Goal: Task Accomplishment & Management: Use online tool/utility

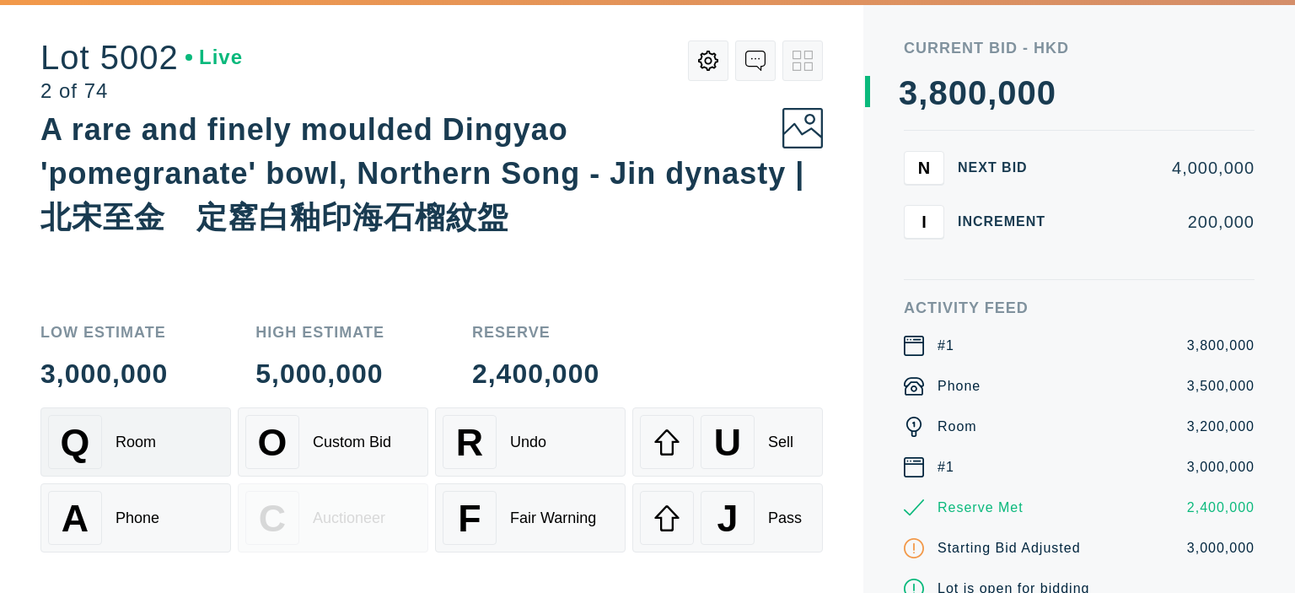
click at [155, 443] on div "Room" at bounding box center [136, 442] width 40 height 18
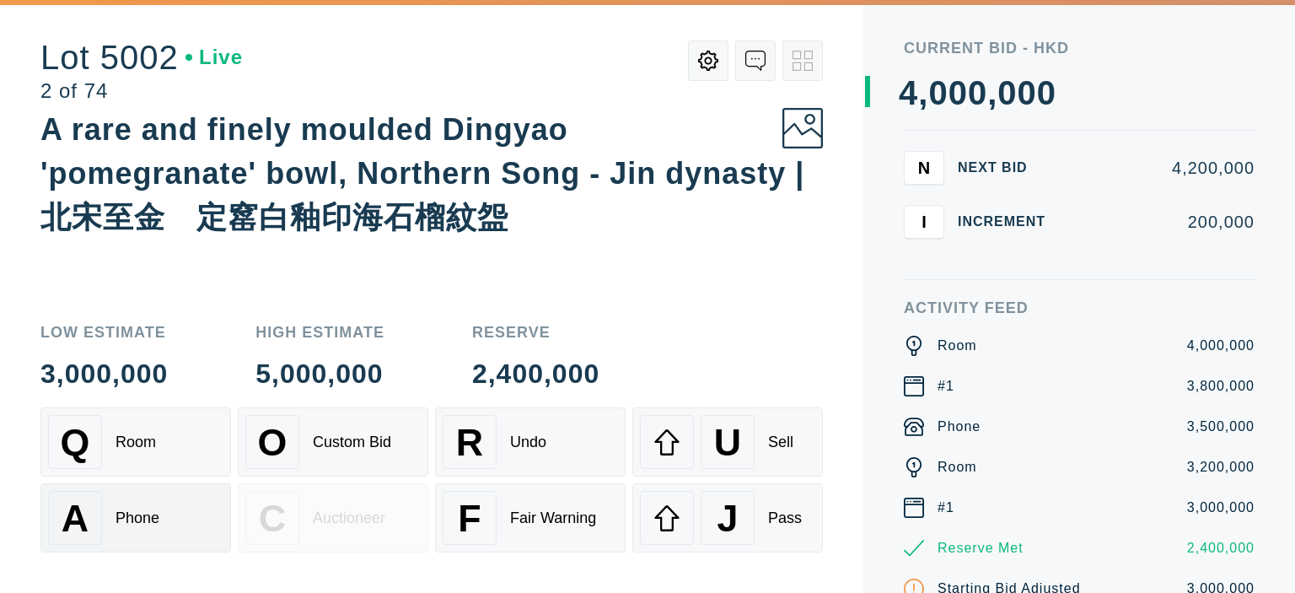
click at [150, 521] on div "Phone" at bounding box center [138, 518] width 44 height 18
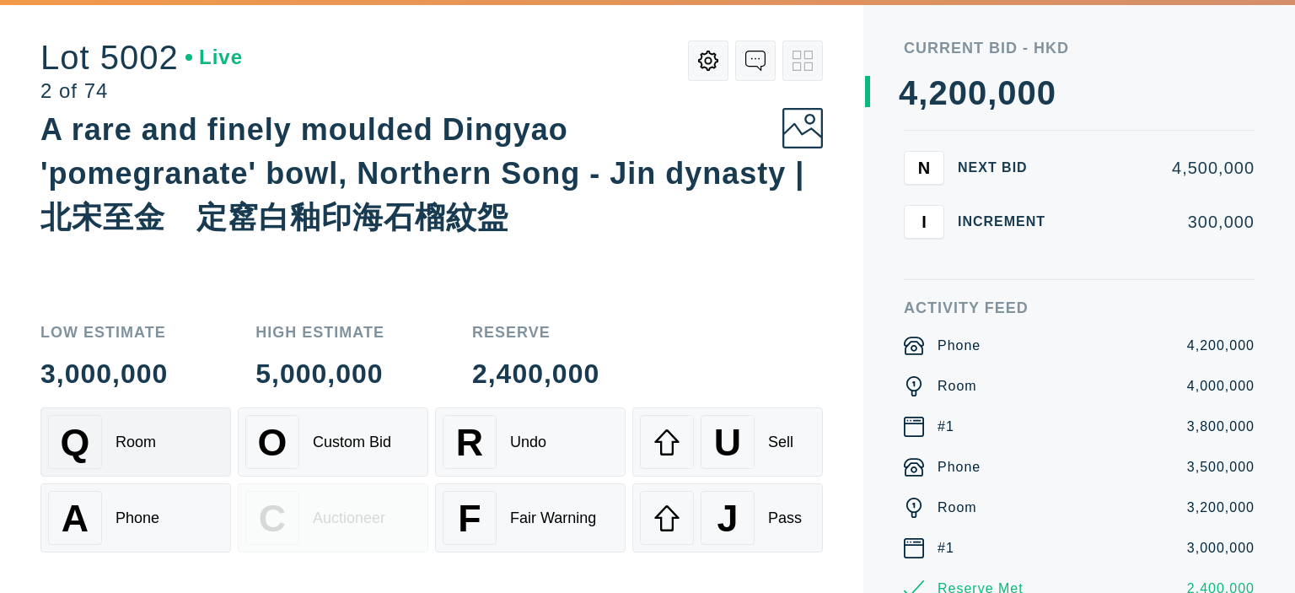
click at [155, 464] on div "Q Room" at bounding box center [135, 442] width 175 height 54
click at [704, 437] on div "U" at bounding box center [728, 442] width 54 height 54
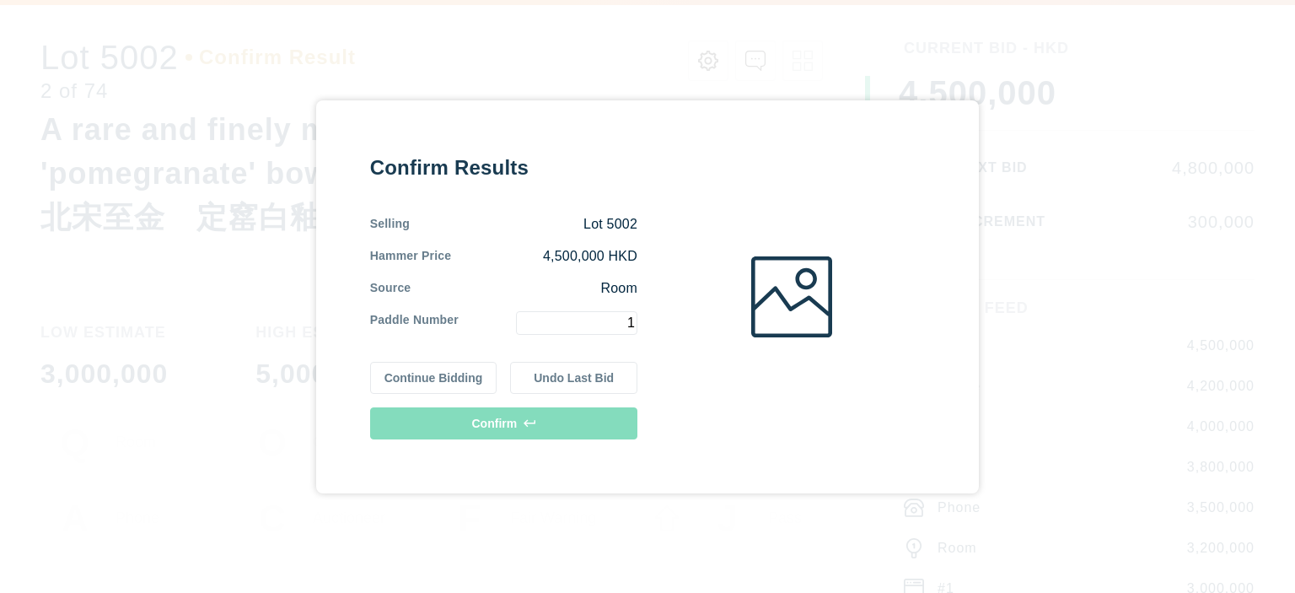
type input "1"
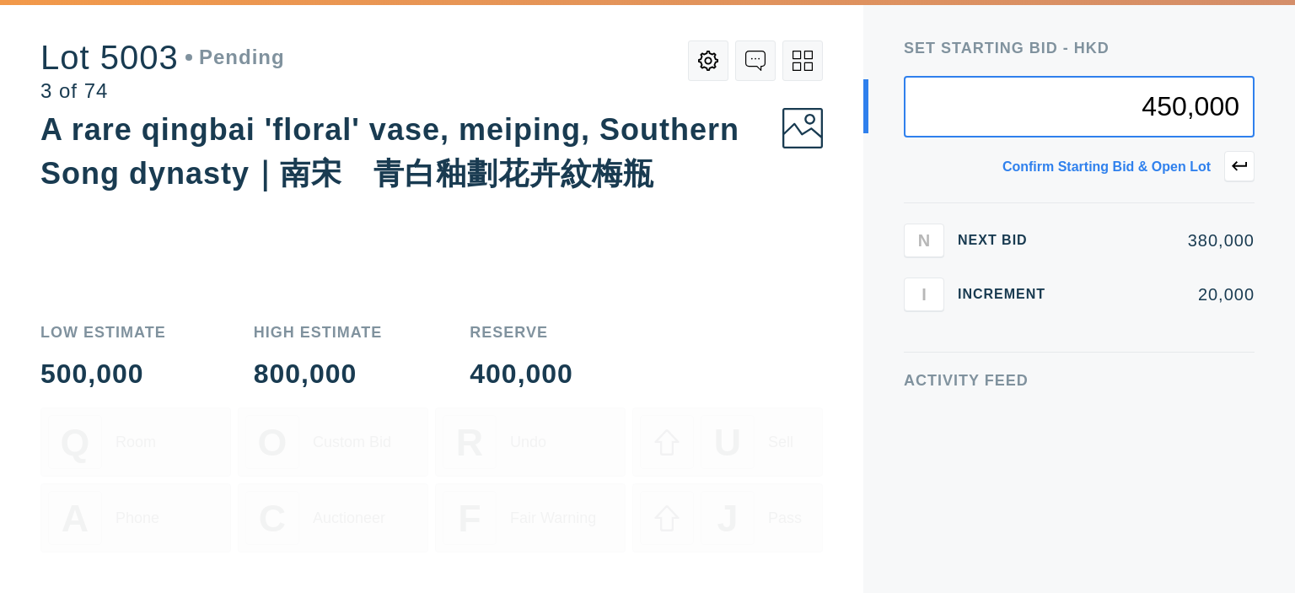
type input "450,000"
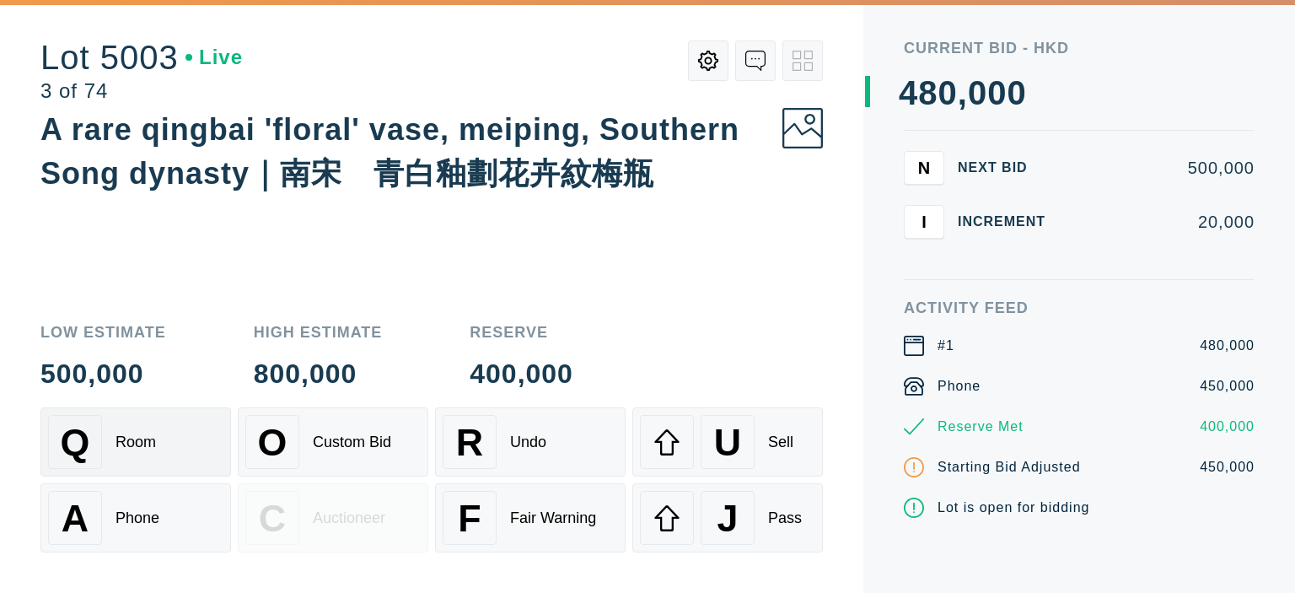
click at [109, 462] on div "Q Room" at bounding box center [135, 442] width 175 height 54
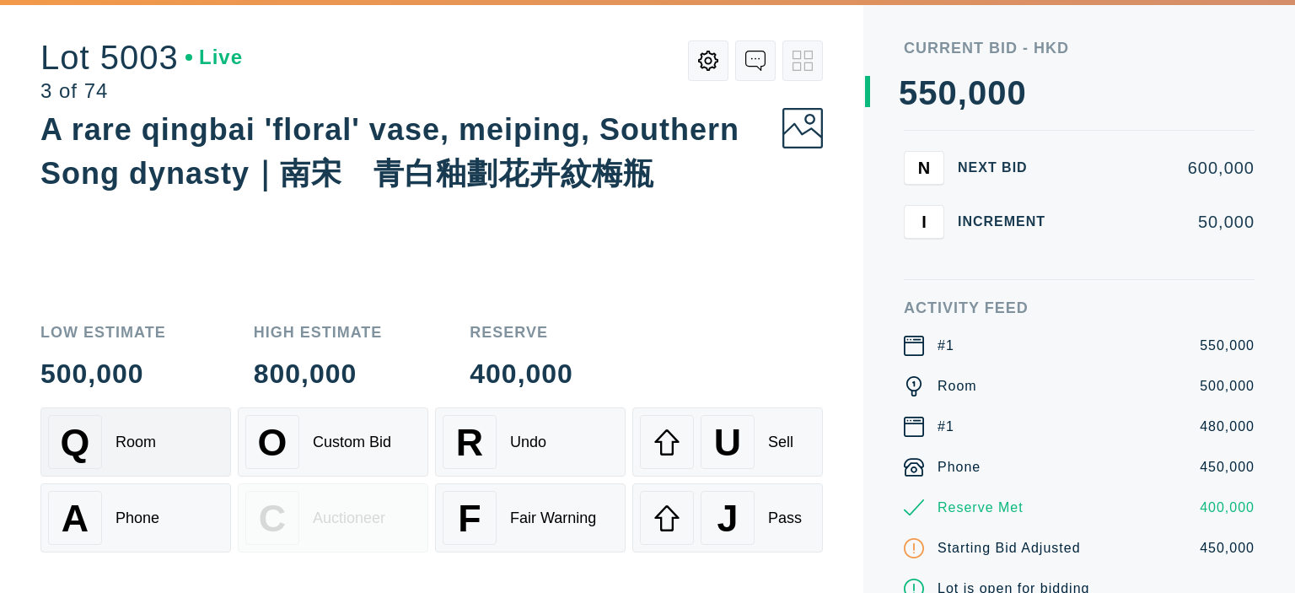
click at [109, 462] on div "Q Room" at bounding box center [135, 442] width 175 height 54
